Goal: Task Accomplishment & Management: Complete application form

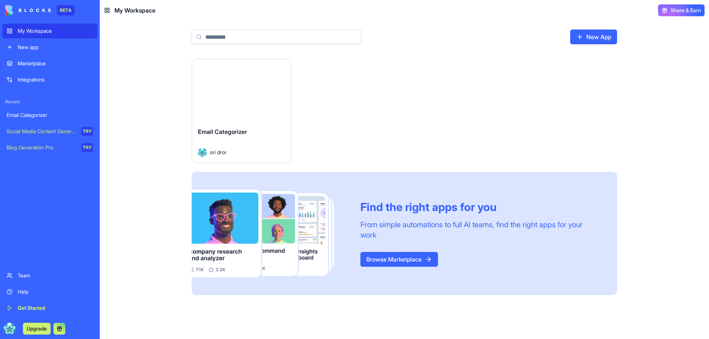
click at [599, 36] on link "New App" at bounding box center [593, 37] width 47 height 15
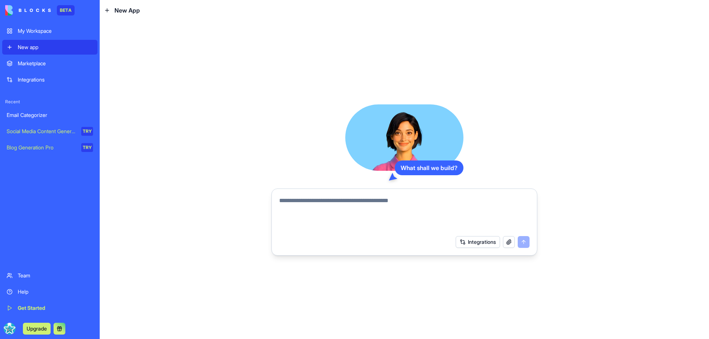
click at [332, 206] on textarea at bounding box center [404, 213] width 250 height 35
paste textarea "**********"
type textarea "**********"
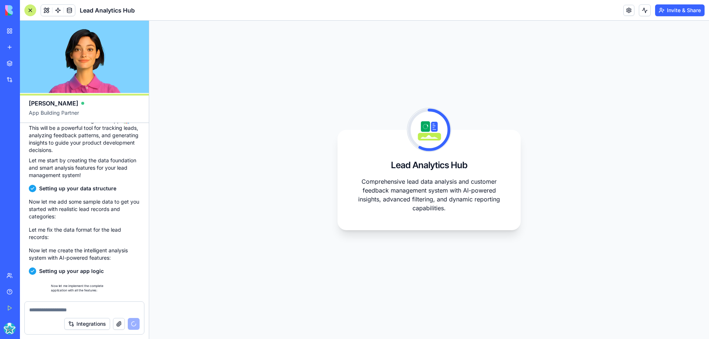
scroll to position [1087, 0]
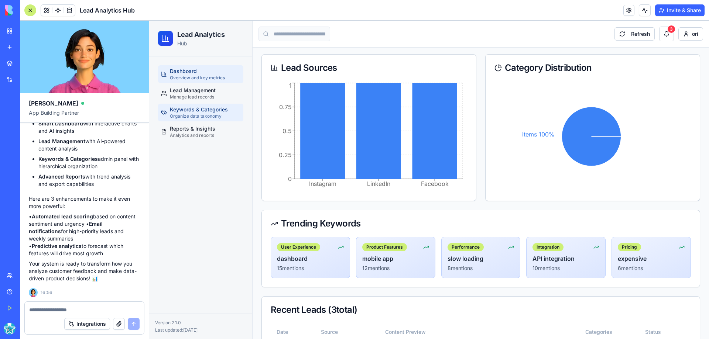
scroll to position [96, 0]
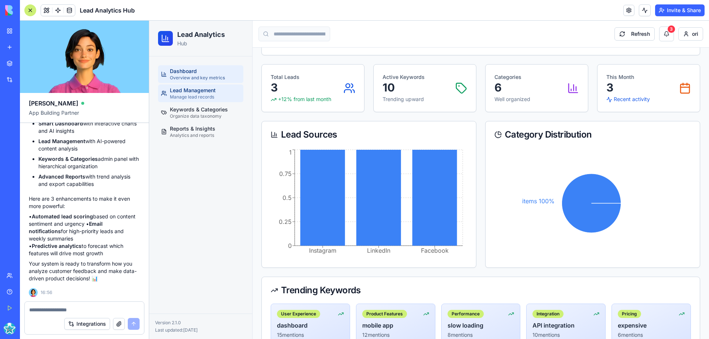
click at [200, 91] on span "Lead Management" at bounding box center [193, 90] width 46 height 7
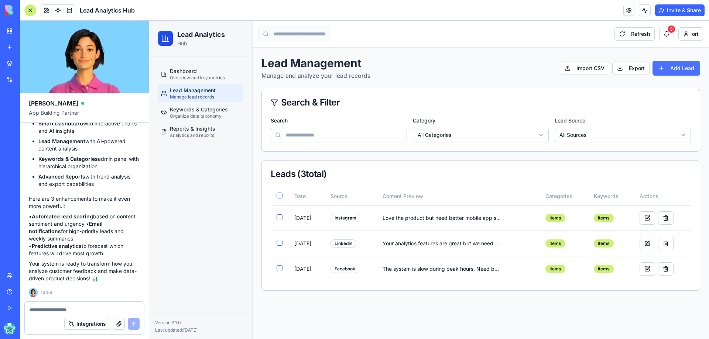
click at [685, 68] on button "Add Lead" at bounding box center [676, 68] width 48 height 15
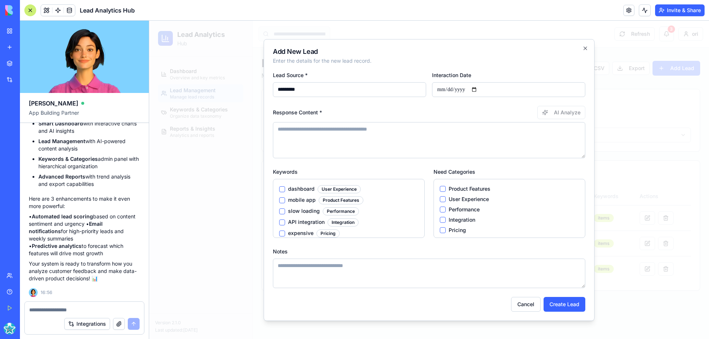
type input "*********"
click at [480, 89] on input "Interaction Date" at bounding box center [508, 89] width 153 height 15
type input "**********"
click at [293, 131] on textarea "Response Content *" at bounding box center [429, 140] width 312 height 36
type textarea "*"
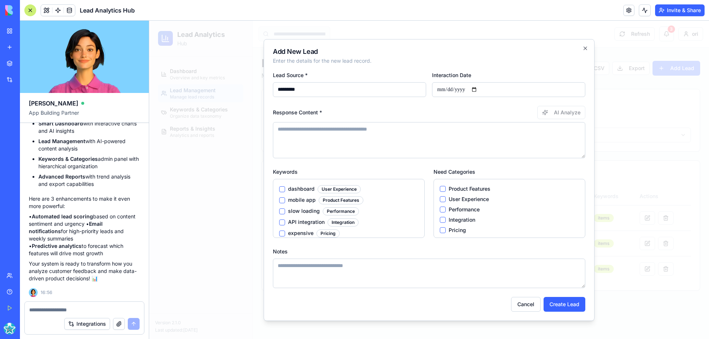
type textarea "*"
type textarea "**********"
click at [442, 187] on button "Product Features" at bounding box center [443, 189] width 6 height 6
click at [559, 300] on button "Create Lead" at bounding box center [564, 304] width 42 height 15
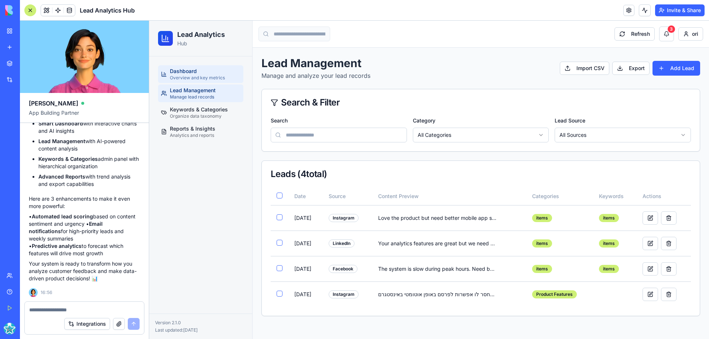
click at [205, 73] on div "Dashboard Overview and key metrics" at bounding box center [197, 74] width 55 height 13
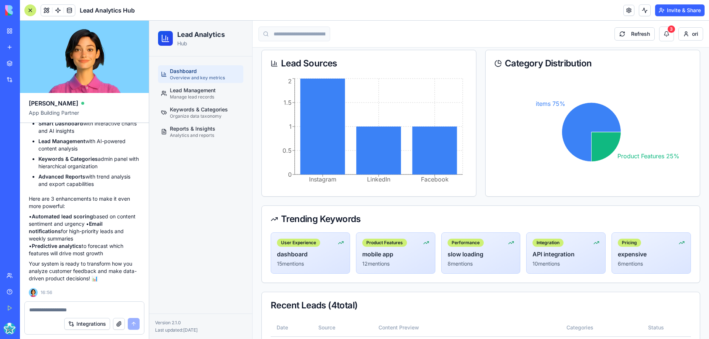
scroll to position [80, 0]
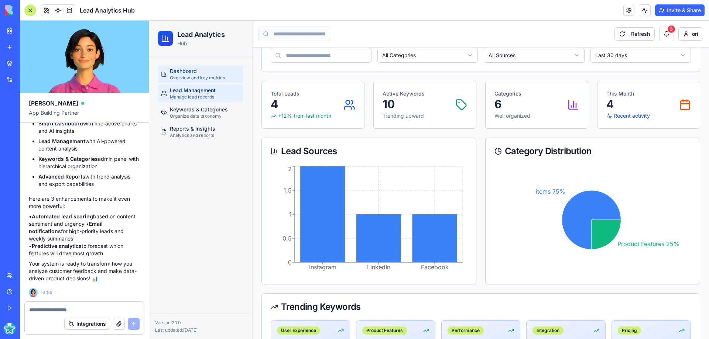
click at [202, 92] on span "Lead Management" at bounding box center [193, 90] width 46 height 7
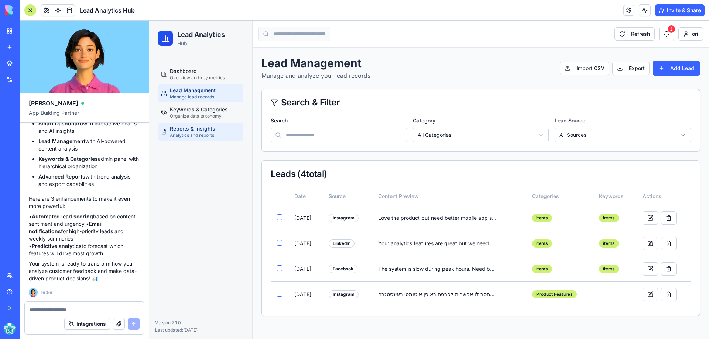
click at [217, 126] on link "Reports & Insights Analytics and reports" at bounding box center [200, 132] width 85 height 18
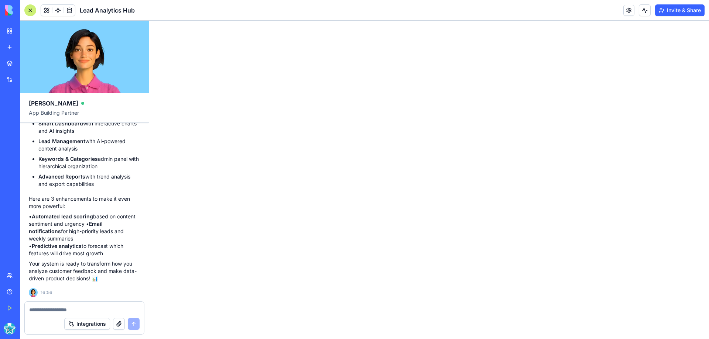
click at [314, 21] on html "1.5" at bounding box center [429, 21] width 560 height 0
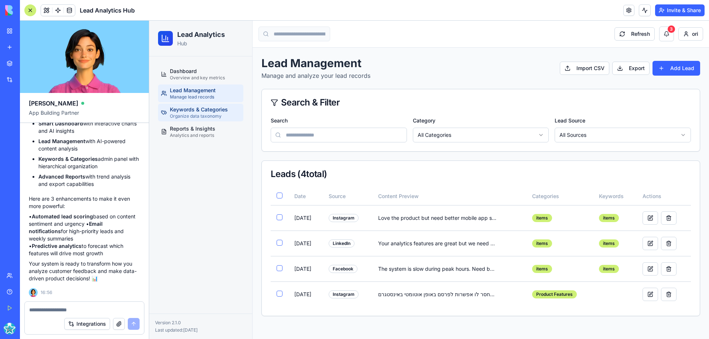
click at [210, 113] on span "Keywords & Categories" at bounding box center [199, 109] width 58 height 7
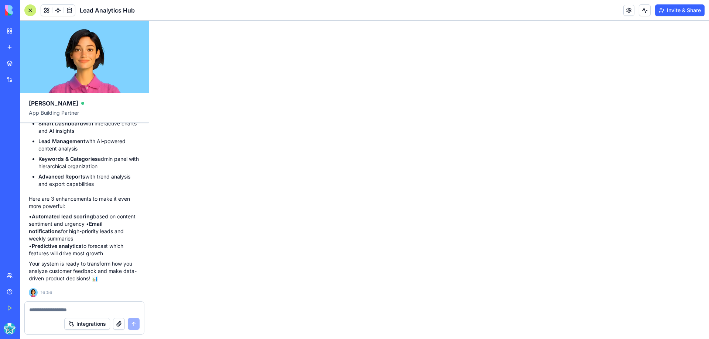
click at [261, 21] on html "1.5" at bounding box center [429, 21] width 560 height 0
click at [382, 21] on html "1.5" at bounding box center [429, 21] width 560 height 0
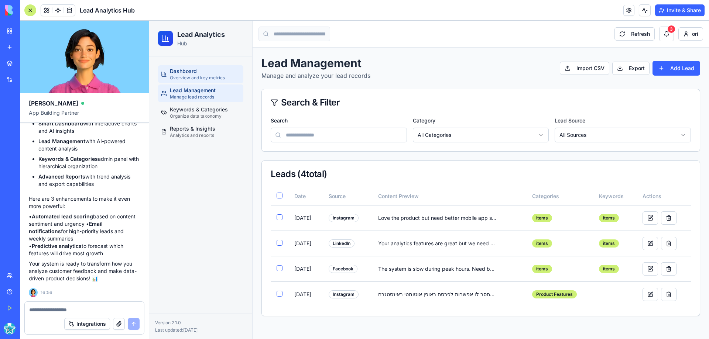
click at [191, 74] on span "Dashboard" at bounding box center [183, 71] width 27 height 7
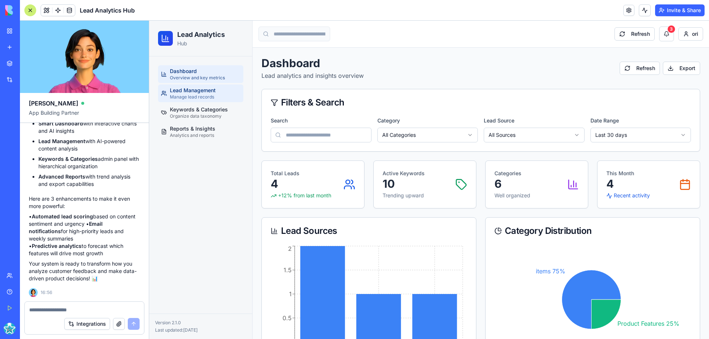
click at [200, 95] on span "Manage lead records" at bounding box center [192, 97] width 44 height 6
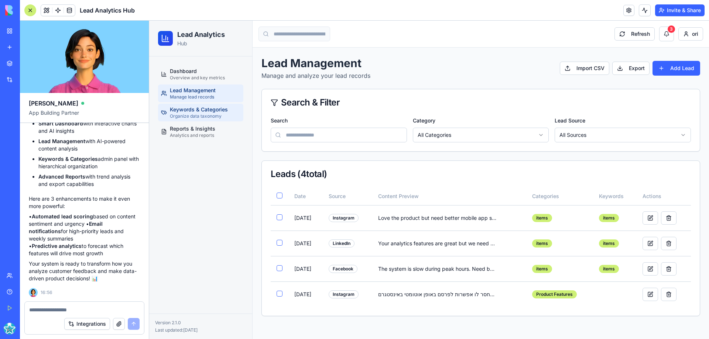
click at [206, 112] on span "Keywords & Categories" at bounding box center [199, 109] width 58 height 7
click at [59, 313] on textarea at bounding box center [84, 309] width 110 height 7
click at [590, 134] on html "Lead Analytics Hub Dashboard Overview and key metrics Lead Management Manage le…" at bounding box center [429, 180] width 560 height 319
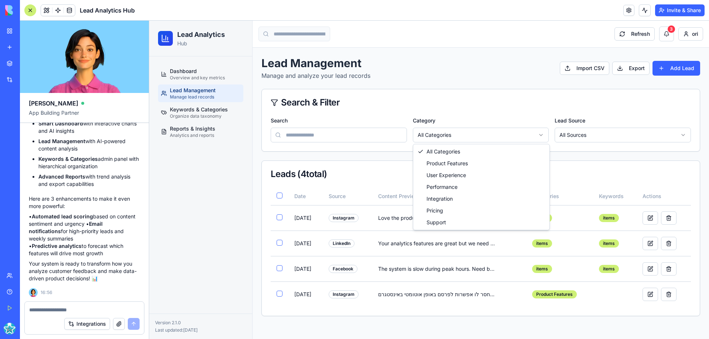
click at [467, 135] on html "Lead Analytics Hub Dashboard Overview and key metrics Lead Management Manage le…" at bounding box center [429, 180] width 560 height 319
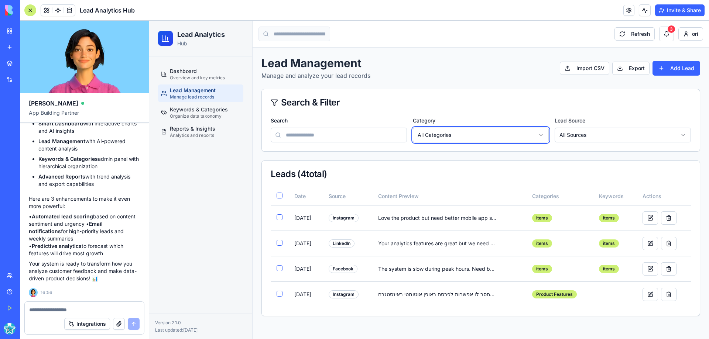
click at [317, 132] on html "Lead Analytics Hub Dashboard Overview and key metrics Lead Management Manage le…" at bounding box center [429, 180] width 560 height 319
click at [461, 138] on html "Lead Analytics Hub Dashboard Overview and key metrics Lead Management Manage le…" at bounding box center [429, 180] width 560 height 319
click at [627, 69] on html "Lead Analytics Hub Dashboard Overview and key metrics Lead Management Manage le…" at bounding box center [429, 180] width 560 height 319
click at [640, 71] on button "Export" at bounding box center [630, 68] width 37 height 13
click at [624, 67] on button "Export" at bounding box center [630, 68] width 37 height 13
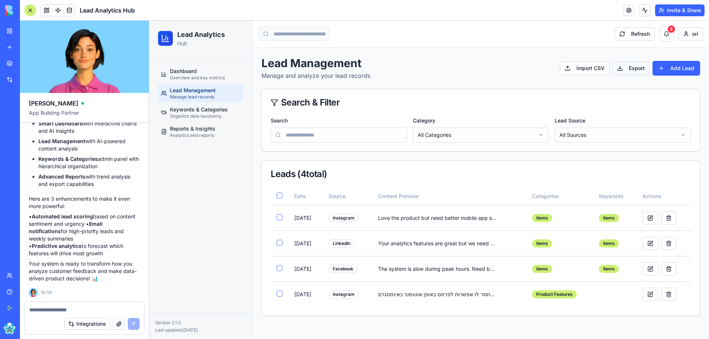
click at [618, 67] on button "Export" at bounding box center [630, 68] width 37 height 13
click at [85, 309] on textarea at bounding box center [84, 309] width 110 height 7
paste textarea "**********"
type textarea "**********"
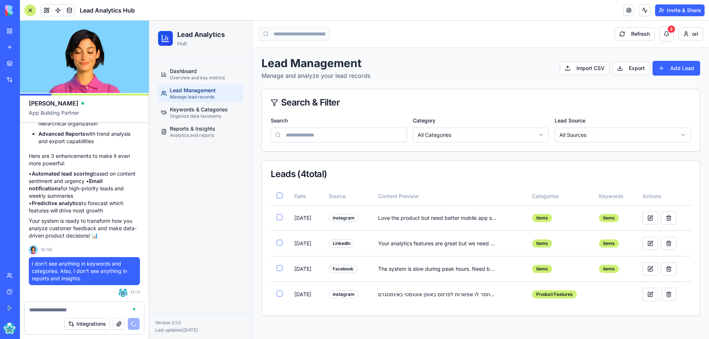
click at [58, 311] on textarea at bounding box center [84, 309] width 110 height 7
type textarea "**********"
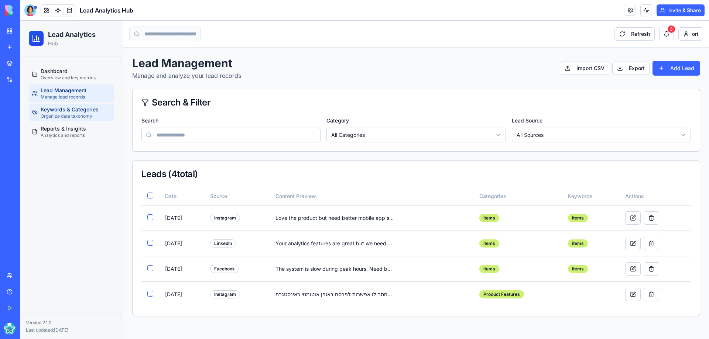
click at [71, 110] on span "Keywords & Categories" at bounding box center [70, 109] width 58 height 7
click at [638, 34] on button "Refresh" at bounding box center [634, 33] width 40 height 13
click at [27, 130] on div "Lead Analytics Hub" at bounding box center [17, 131] width 21 height 7
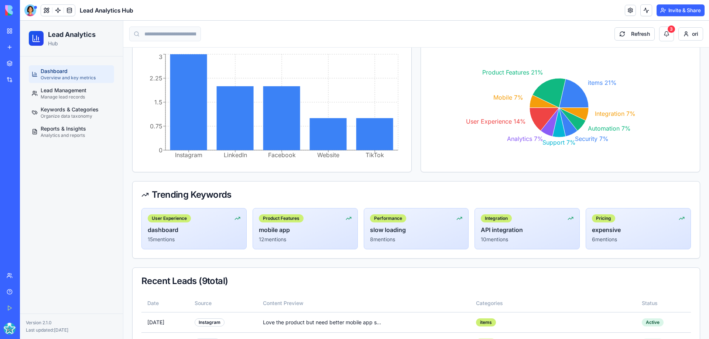
scroll to position [71, 0]
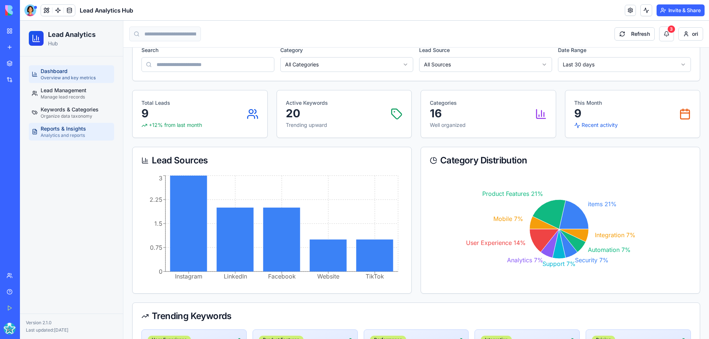
click at [77, 129] on span "Reports & Insights" at bounding box center [63, 128] width 45 height 7
click at [26, 30] on div "My Workspace" at bounding box center [23, 30] width 10 height 7
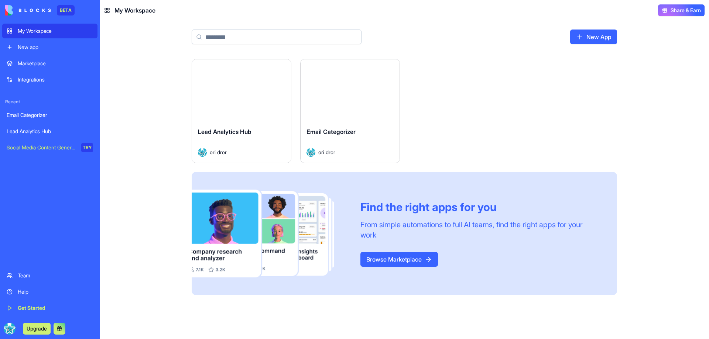
click at [245, 91] on button "Launch" at bounding box center [241, 90] width 55 height 15
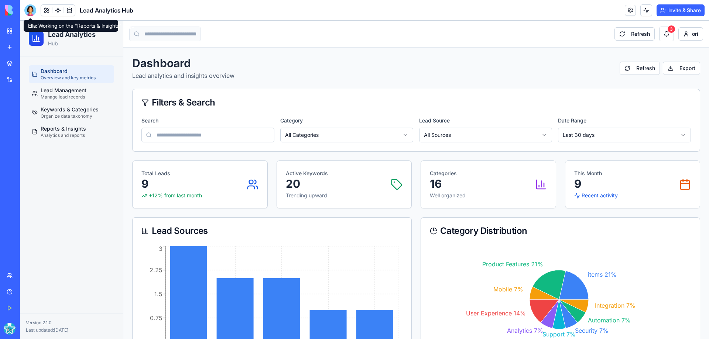
click at [28, 8] on div at bounding box center [30, 10] width 12 height 12
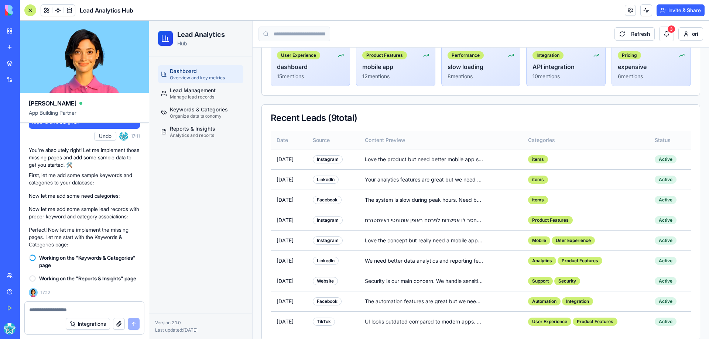
scroll to position [366, 0]
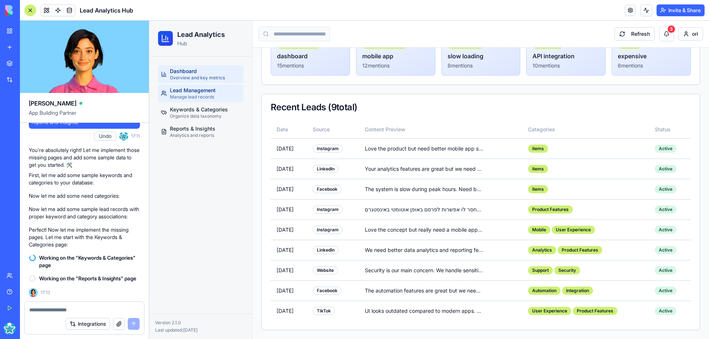
click at [200, 91] on span "Lead Management" at bounding box center [193, 90] width 46 height 7
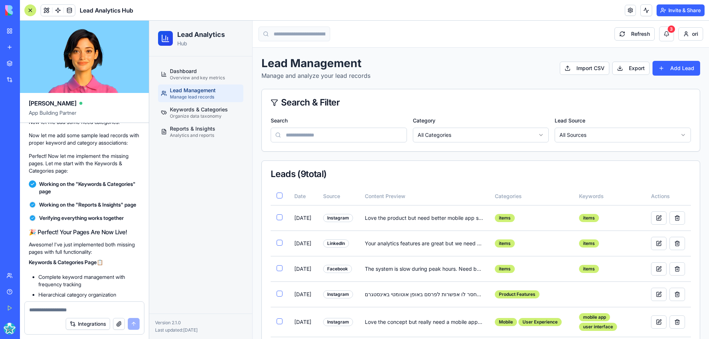
scroll to position [1769, 0]
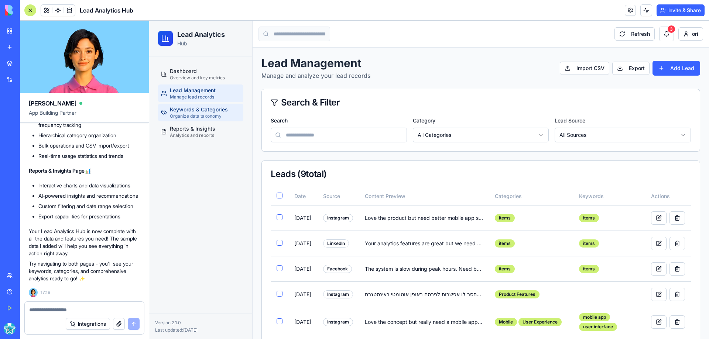
click at [211, 112] on span "Keywords & Categories" at bounding box center [199, 109] width 58 height 7
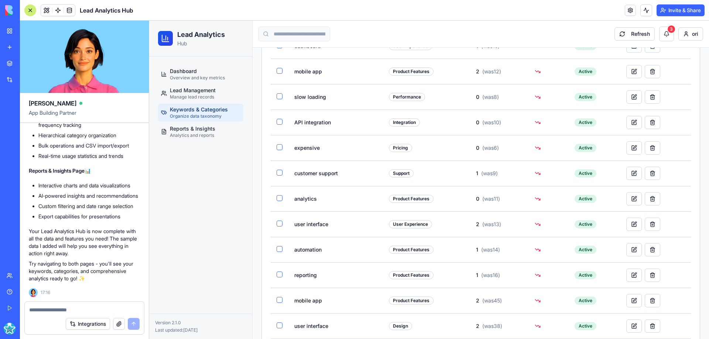
scroll to position [105, 0]
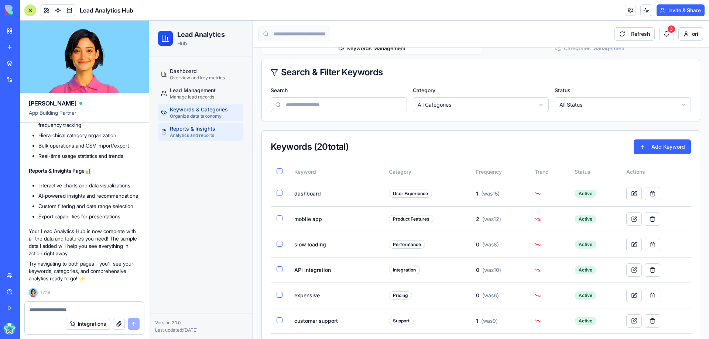
click at [196, 133] on span "Analytics and reports" at bounding box center [192, 136] width 44 height 6
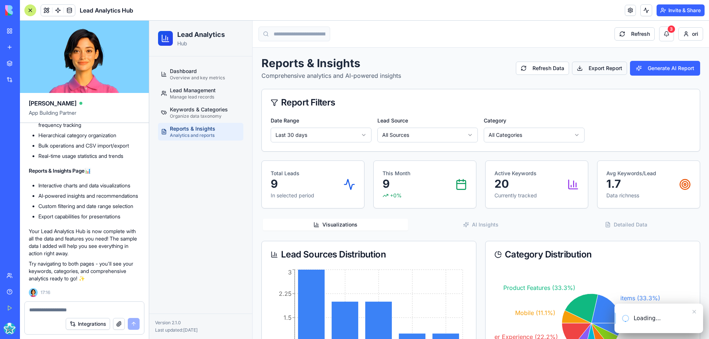
click at [595, 69] on button "Export Report" at bounding box center [599, 68] width 55 height 13
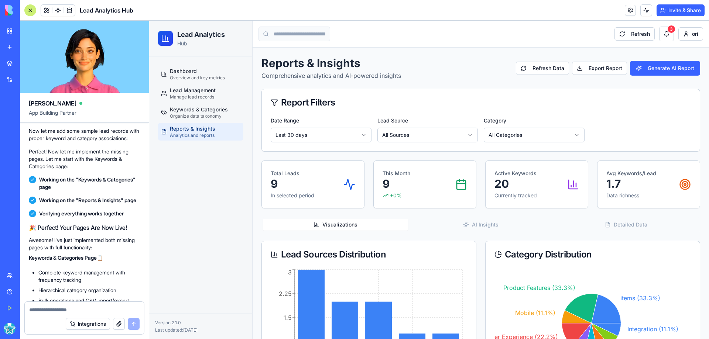
click at [57, 308] on textarea at bounding box center [84, 309] width 110 height 7
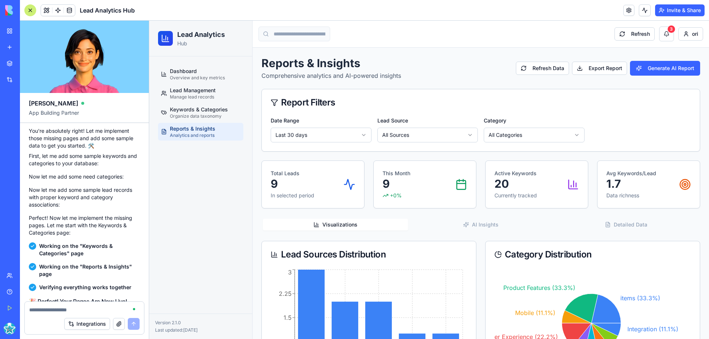
scroll to position [1769, 0]
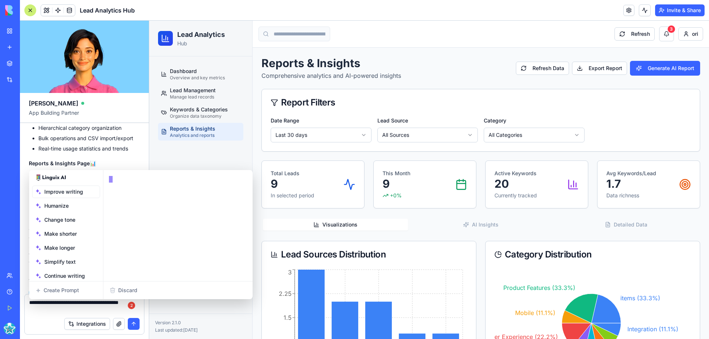
click at [89, 302] on textarea "**********" at bounding box center [84, 306] width 110 height 15
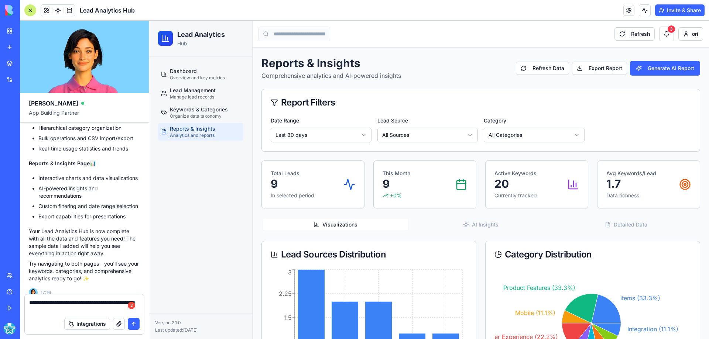
click at [65, 310] on textarea "**********" at bounding box center [84, 306] width 110 height 15
click at [37, 310] on textarea "**********" at bounding box center [84, 306] width 110 height 15
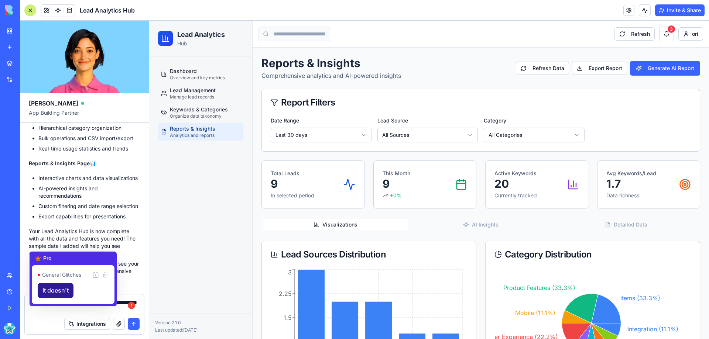
type textarea "**********"
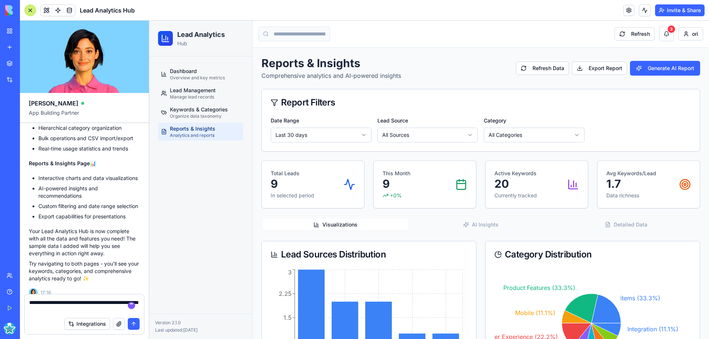
click at [68, 311] on textarea "**********" at bounding box center [84, 306] width 110 height 15
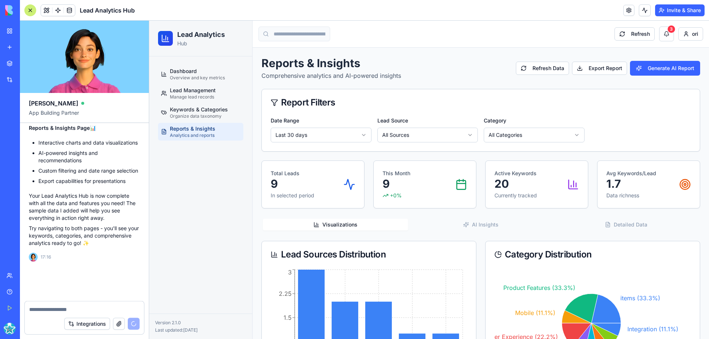
scroll to position [1840, 0]
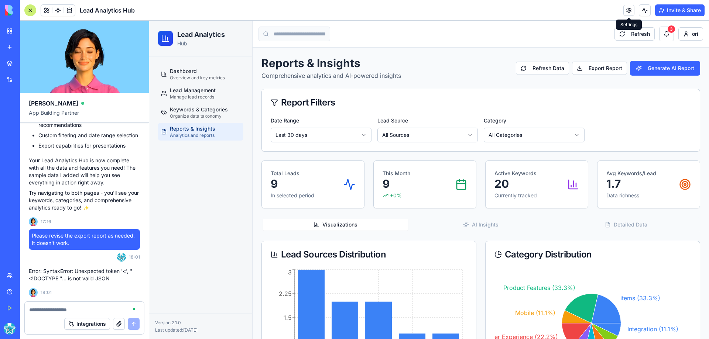
click at [627, 10] on link at bounding box center [628, 10] width 11 height 11
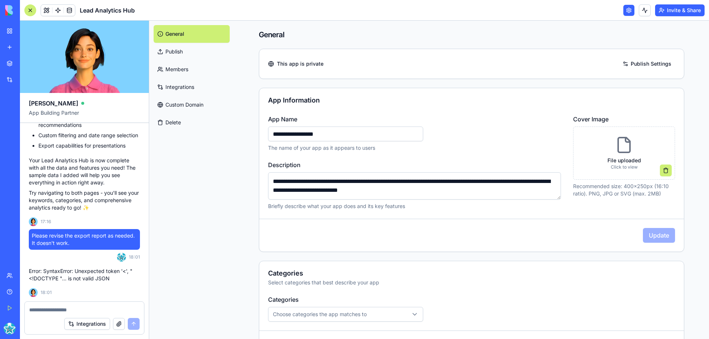
click at [182, 54] on link "Publish" at bounding box center [192, 52] width 76 height 18
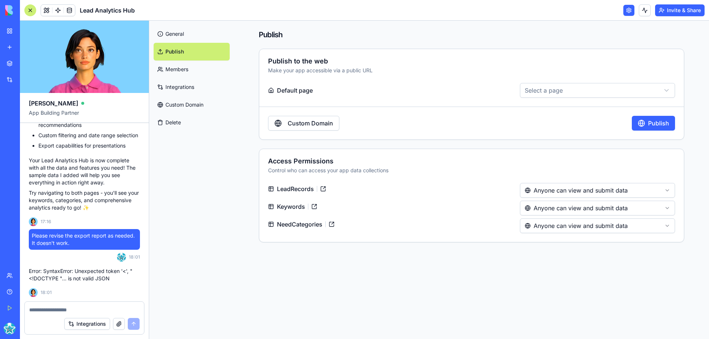
click at [187, 101] on link "Custom Domain" at bounding box center [192, 105] width 76 height 18
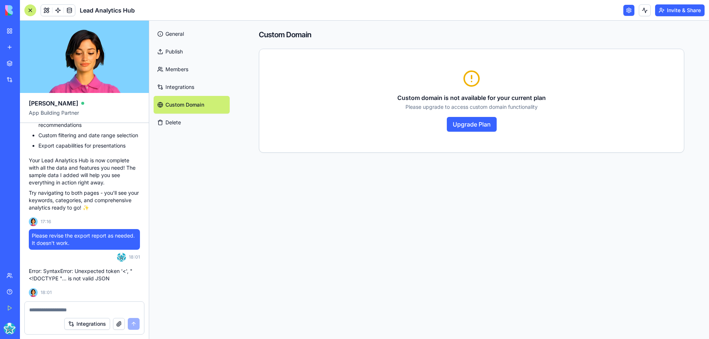
click at [178, 87] on link "Integrations" at bounding box center [192, 87] width 76 height 18
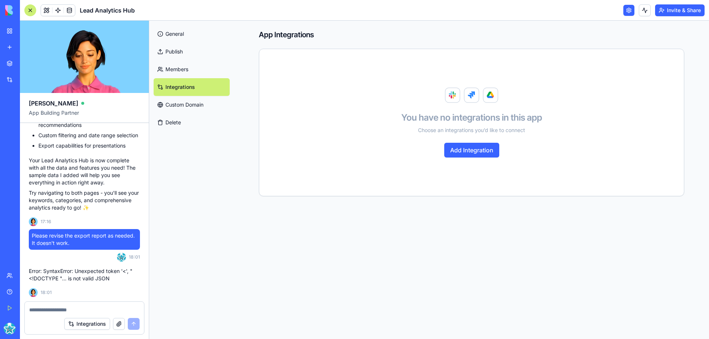
click at [491, 154] on button "Add Integration" at bounding box center [471, 150] width 55 height 15
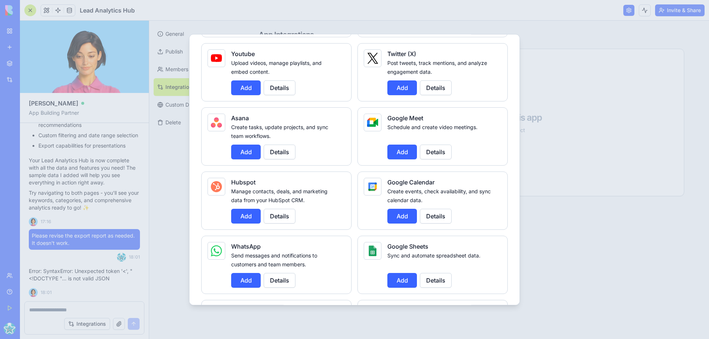
scroll to position [221, 0]
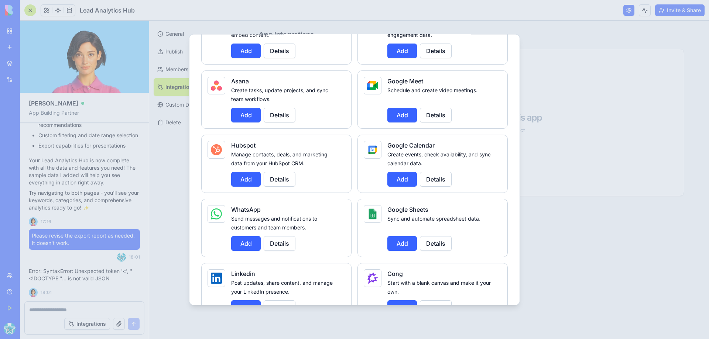
click at [402, 247] on button "Add" at bounding box center [402, 243] width 30 height 15
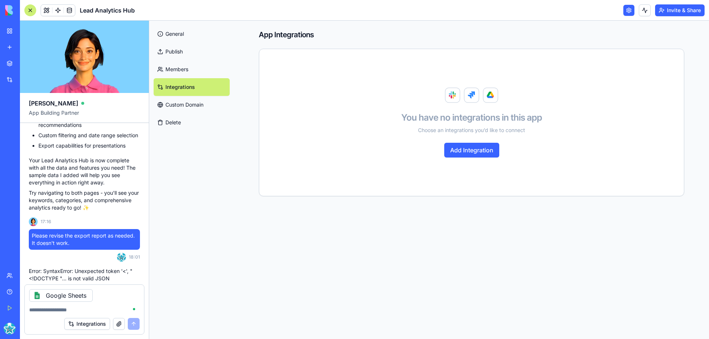
click at [62, 310] on textarea at bounding box center [84, 309] width 110 height 7
type textarea "**********"
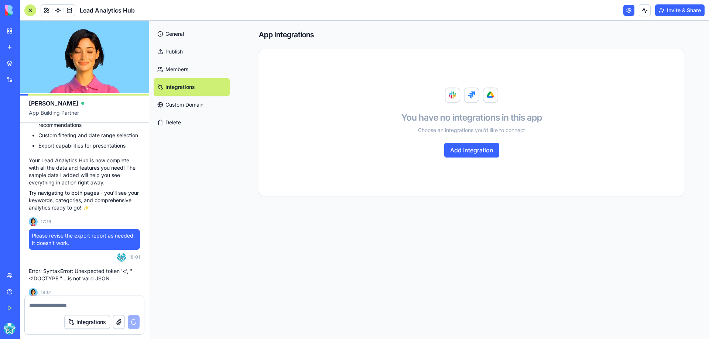
scroll to position [1903, 0]
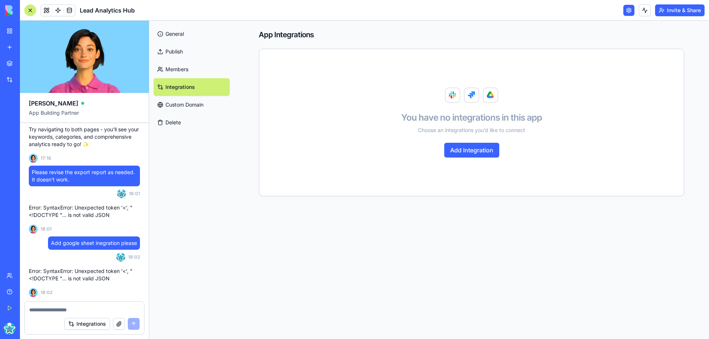
click at [171, 36] on link "General" at bounding box center [192, 34] width 76 height 18
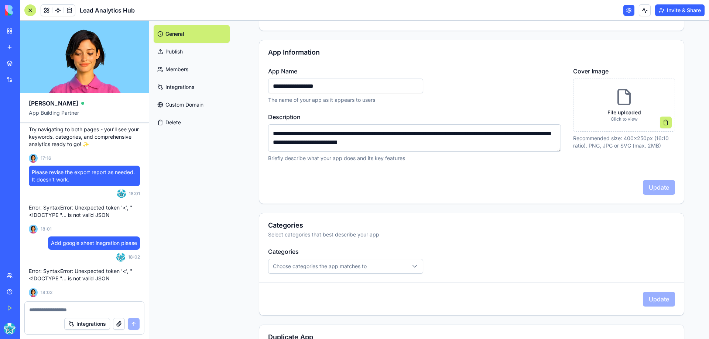
scroll to position [101, 0]
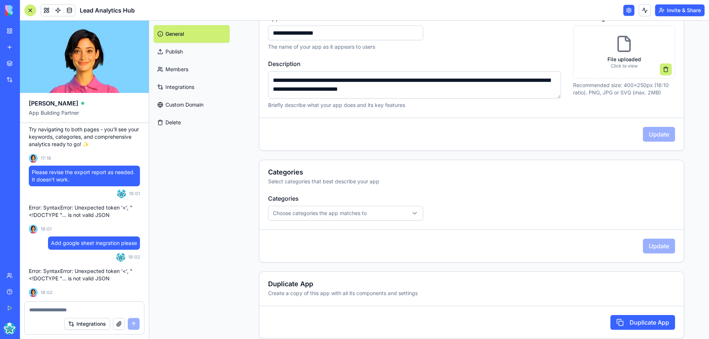
click at [334, 214] on span "Choose categories the app matches to" at bounding box center [320, 213] width 94 height 7
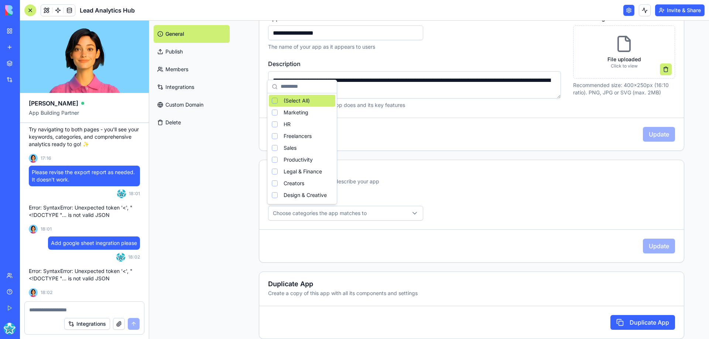
click at [334, 214] on html "BETA My Workspace New app Marketplace Integrations Recent Email Categorizer Lea…" at bounding box center [354, 169] width 709 height 339
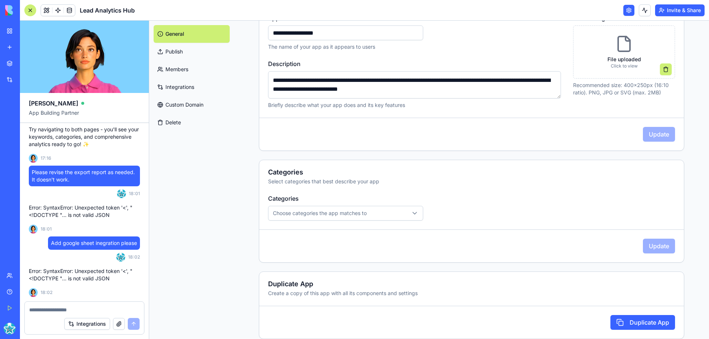
click at [172, 51] on link "Publish" at bounding box center [192, 52] width 76 height 18
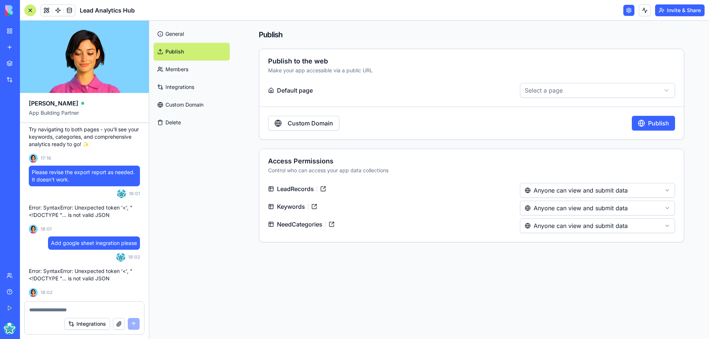
click at [653, 122] on button "Publish" at bounding box center [653, 123] width 43 height 15
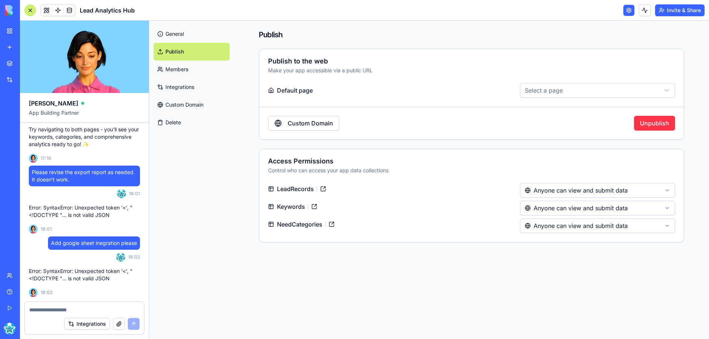
click at [176, 34] on link "General" at bounding box center [192, 34] width 76 height 18
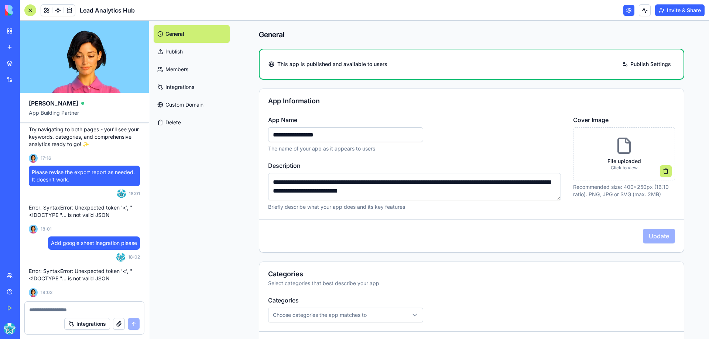
click at [42, 330] on button "Upgrade" at bounding box center [37, 329] width 29 height 12
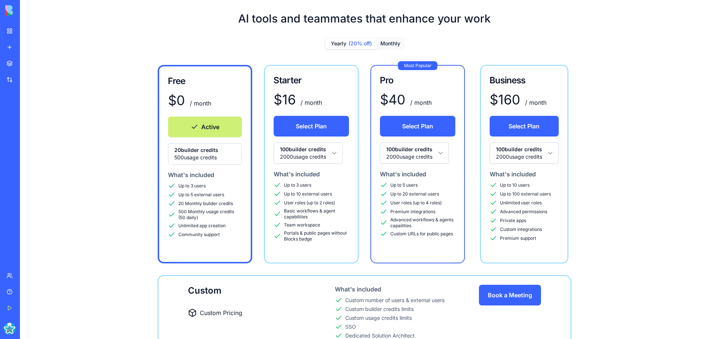
click at [386, 43] on button "Monthly" at bounding box center [390, 43] width 27 height 11
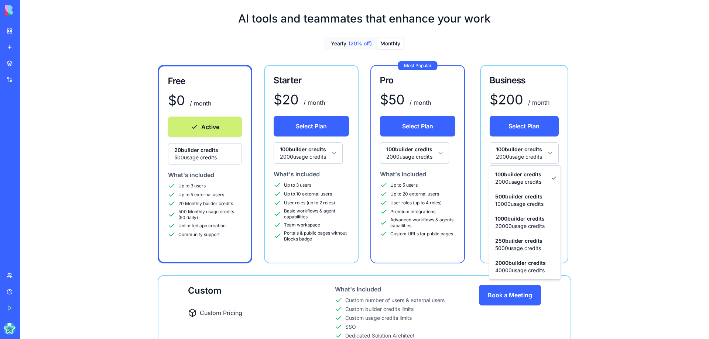
click at [551, 152] on html "BETA My Workspace New app Marketplace Integrations Recent Email Categorizer Lea…" at bounding box center [354, 169] width 709 height 339
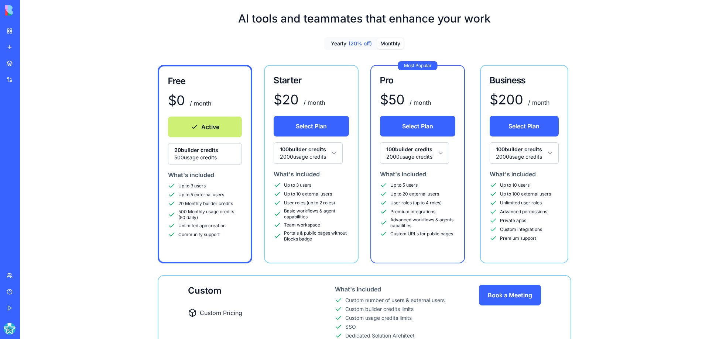
click at [551, 152] on html "BETA My Workspace New app Marketplace Integrations Recent Email Categorizer Lea…" at bounding box center [354, 169] width 709 height 339
click at [333, 155] on html "BETA My Workspace New app Marketplace Integrations Recent Email Categorizer Lea…" at bounding box center [354, 169] width 709 height 339
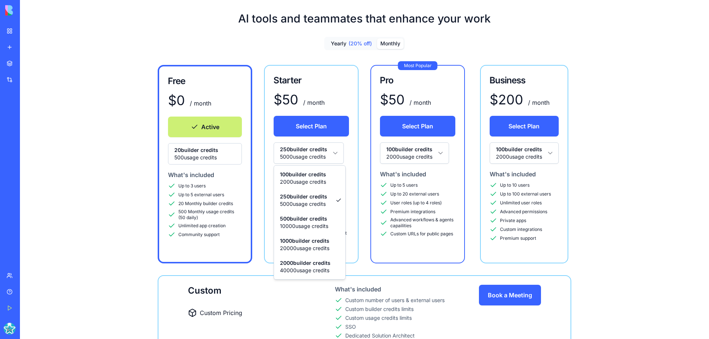
click at [331, 151] on html "BETA My Workspace New app Marketplace Integrations Recent Email Categorizer Lea…" at bounding box center [354, 169] width 709 height 339
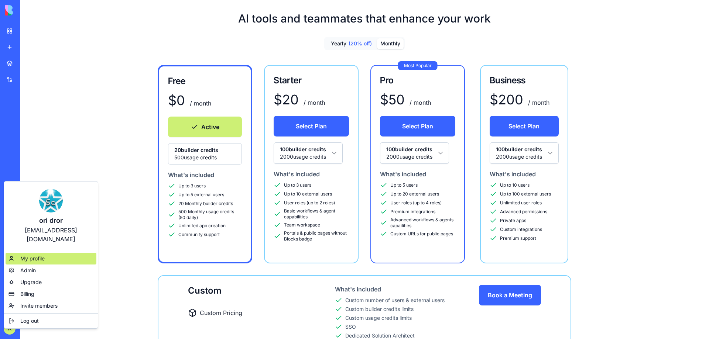
click at [39, 255] on span "My profile" at bounding box center [32, 258] width 24 height 7
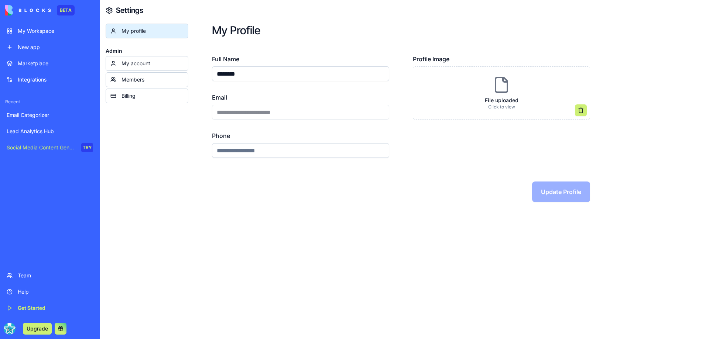
click at [142, 65] on div "My account" at bounding box center [152, 63] width 62 height 7
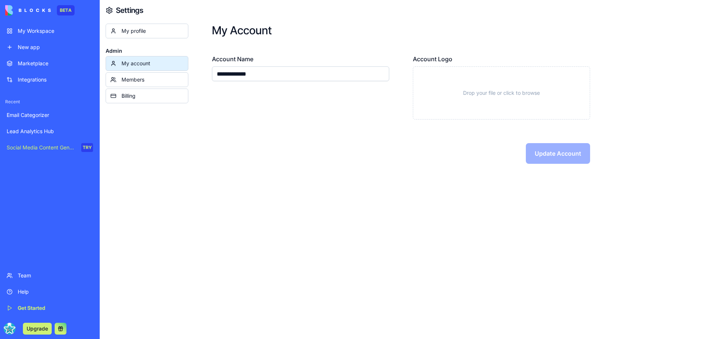
click at [139, 77] on div "Members" at bounding box center [152, 79] width 62 height 7
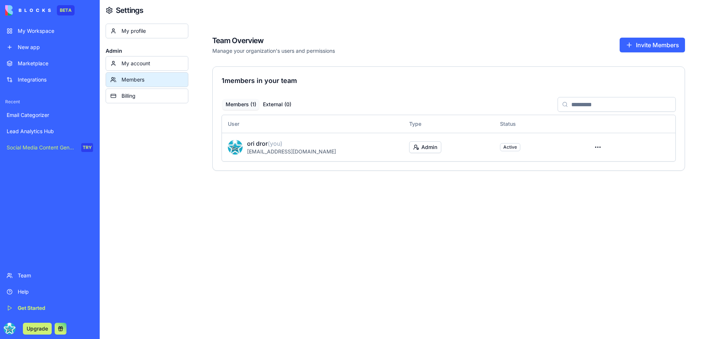
click at [123, 99] on div "Billing" at bounding box center [152, 95] width 62 height 7
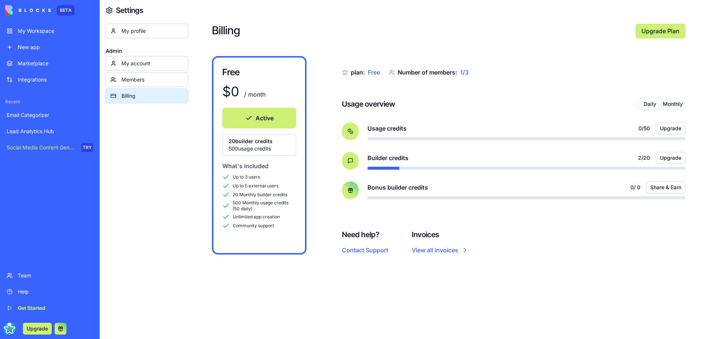
click at [40, 130] on div "Lead Analytics Hub" at bounding box center [50, 131] width 86 height 7
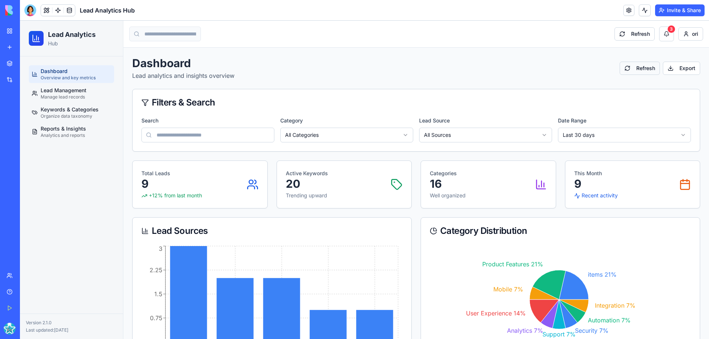
click at [631, 68] on button "Refresh" at bounding box center [639, 68] width 40 height 13
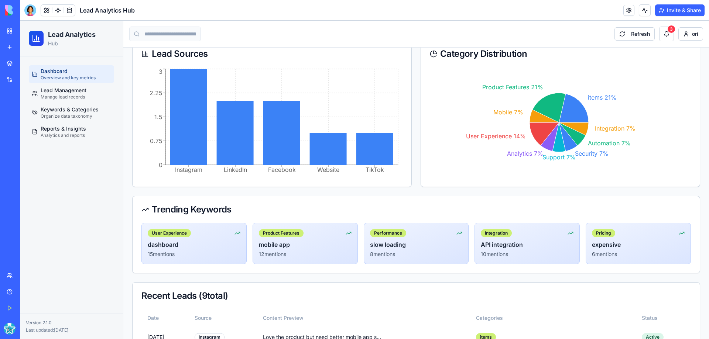
scroll to position [71, 0]
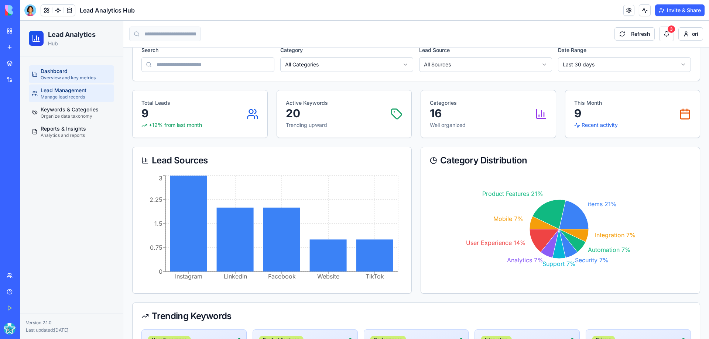
click at [61, 96] on span "Manage lead records" at bounding box center [63, 97] width 44 height 6
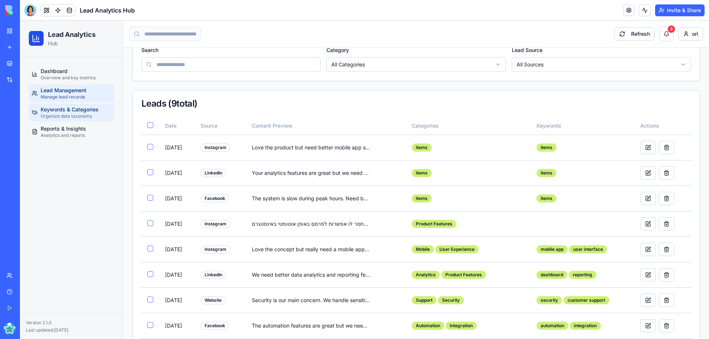
click at [68, 109] on span "Keywords & Categories" at bounding box center [70, 109] width 58 height 7
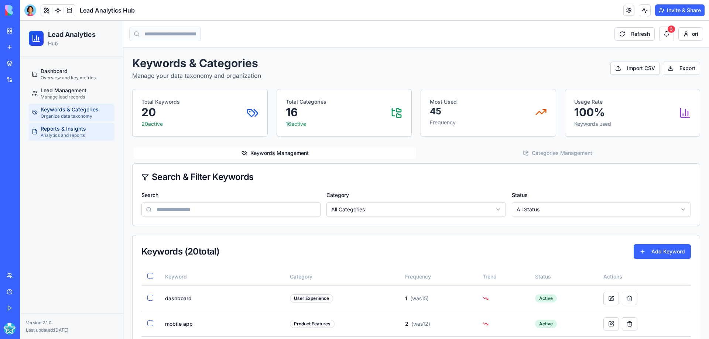
click at [69, 127] on span "Reports & Insights" at bounding box center [63, 128] width 45 height 7
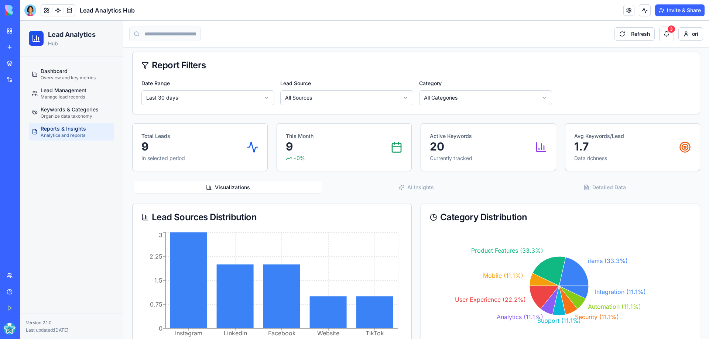
scroll to position [37, 0]
click at [30, 9] on div at bounding box center [30, 10] width 12 height 12
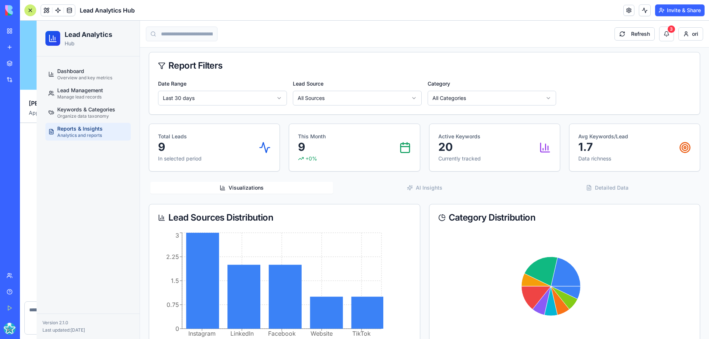
scroll to position [1903, 0]
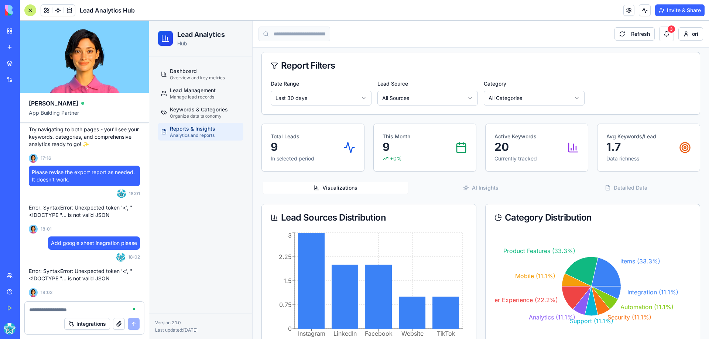
click at [47, 312] on textarea at bounding box center [84, 309] width 110 height 7
click at [93, 323] on button "Integrations" at bounding box center [87, 324] width 46 height 12
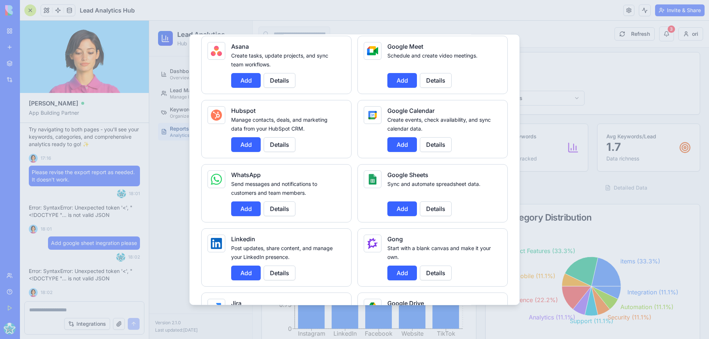
scroll to position [258, 0]
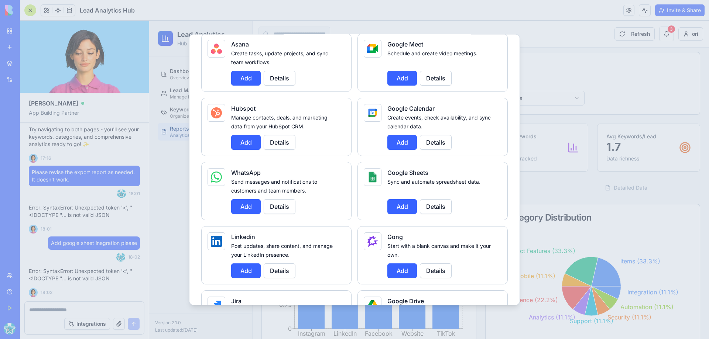
click at [405, 207] on button "Add" at bounding box center [402, 206] width 30 height 15
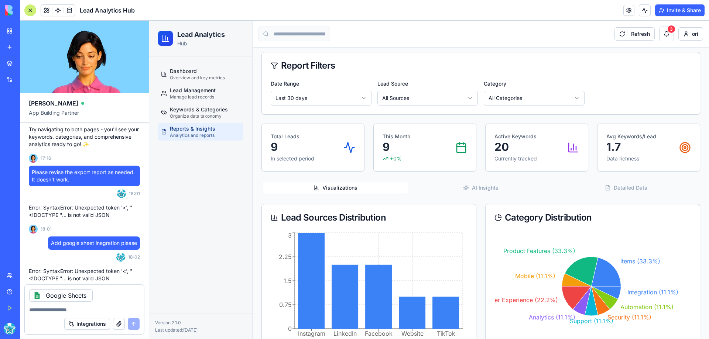
click at [50, 309] on textarea at bounding box center [84, 309] width 110 height 7
type textarea "***"
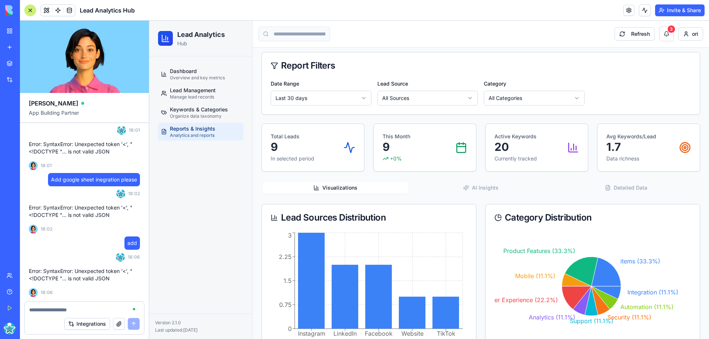
click at [129, 270] on p "Error: SyntaxError: Unexpected token '<', "<!DOCTYPE "... is not valid JSON" at bounding box center [84, 275] width 111 height 15
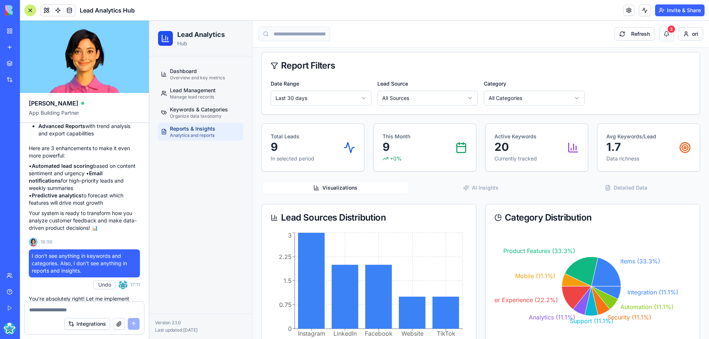
scroll to position [1302, 0]
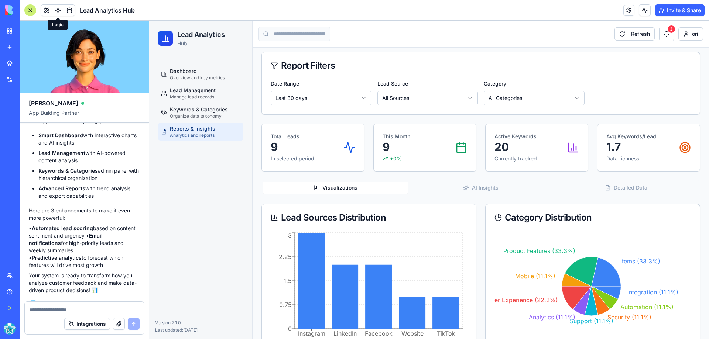
click at [59, 10] on link at bounding box center [57, 10] width 11 height 11
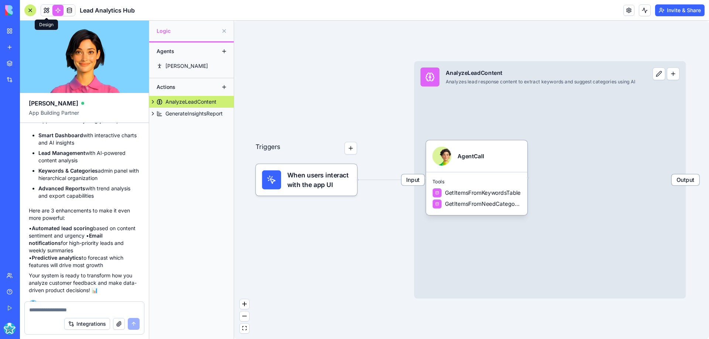
click at [47, 8] on link at bounding box center [46, 10] width 11 height 11
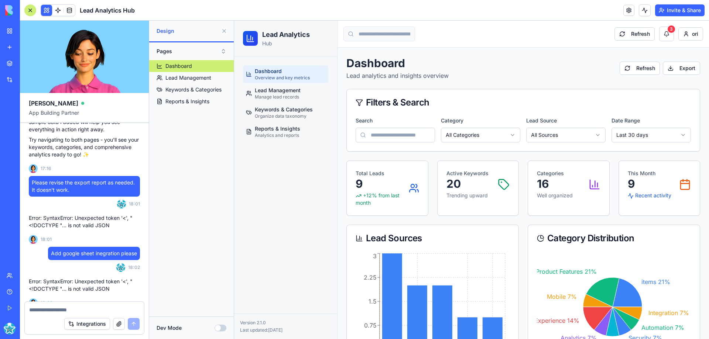
scroll to position [1967, 0]
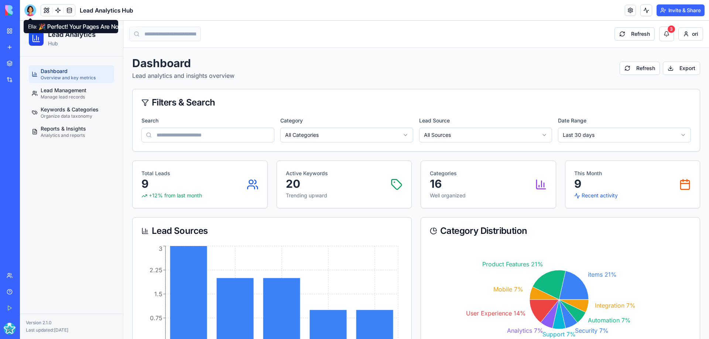
click at [31, 9] on div at bounding box center [30, 10] width 12 height 12
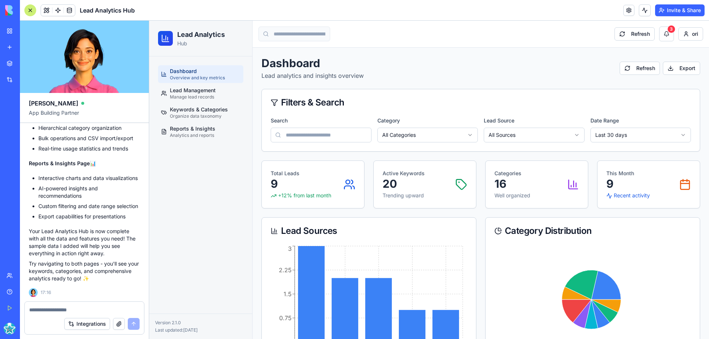
scroll to position [1769, 0]
click at [55, 308] on textarea at bounding box center [84, 309] width 110 height 7
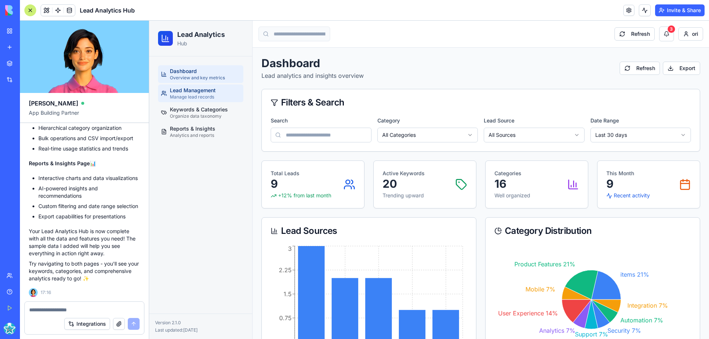
click at [208, 89] on span "Lead Management" at bounding box center [193, 90] width 46 height 7
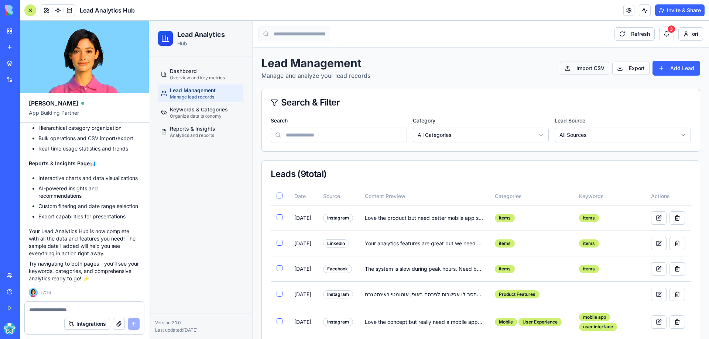
click at [589, 65] on button "Import CSV" at bounding box center [584, 68] width 49 height 13
click at [619, 68] on button "Export" at bounding box center [630, 68] width 37 height 13
click at [46, 308] on textarea at bounding box center [84, 309] width 110 height 7
type textarea "**********"
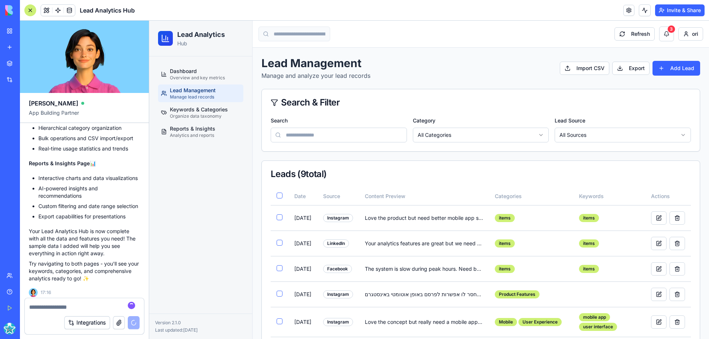
scroll to position [1840, 0]
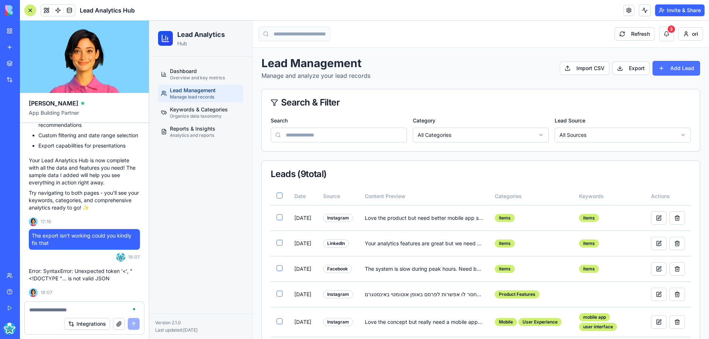
click at [658, 64] on button "Add Lead" at bounding box center [676, 68] width 48 height 15
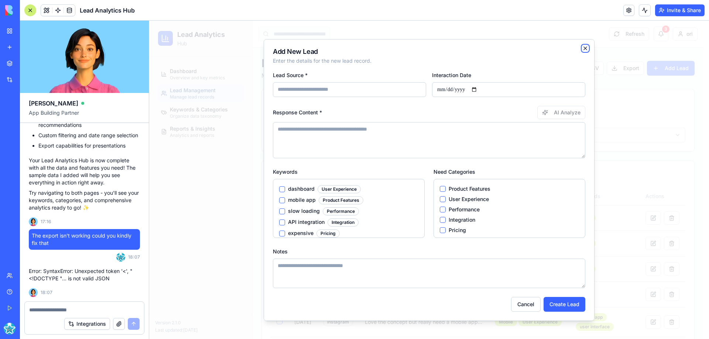
click at [584, 49] on icon "button" at bounding box center [585, 48] width 3 height 3
